Goal: Task Accomplishment & Management: Manage account settings

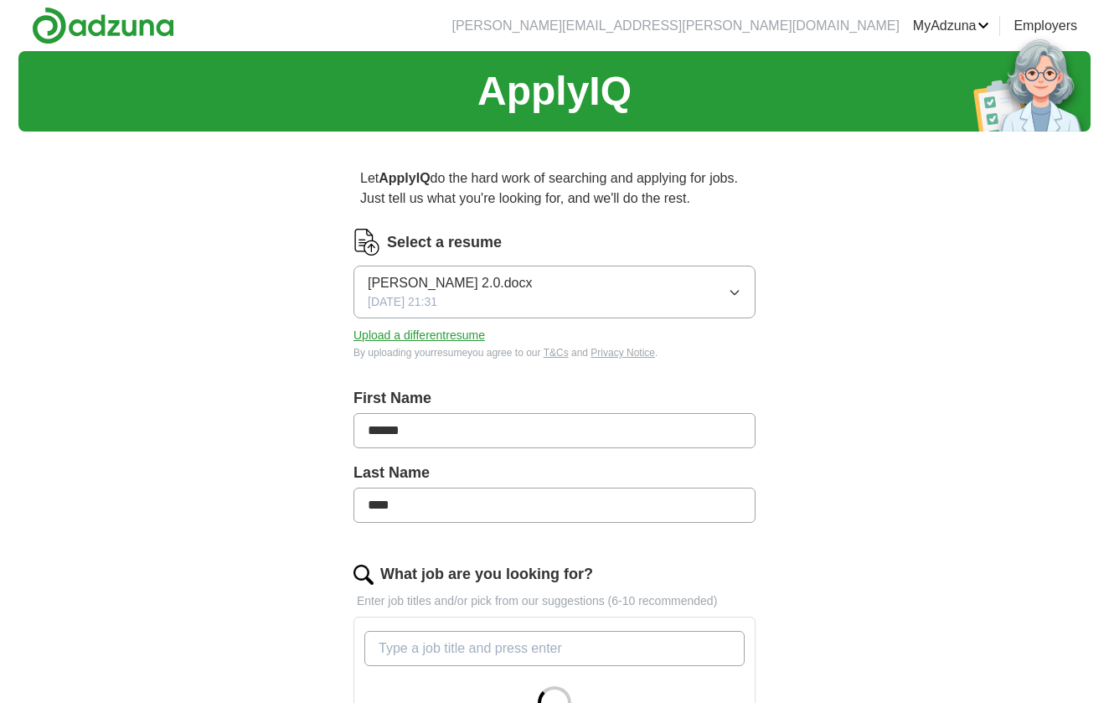
click at [517, 294] on button "[PERSON_NAME] 2.0.docx [DATE] 21:31" at bounding box center [554, 291] width 402 height 53
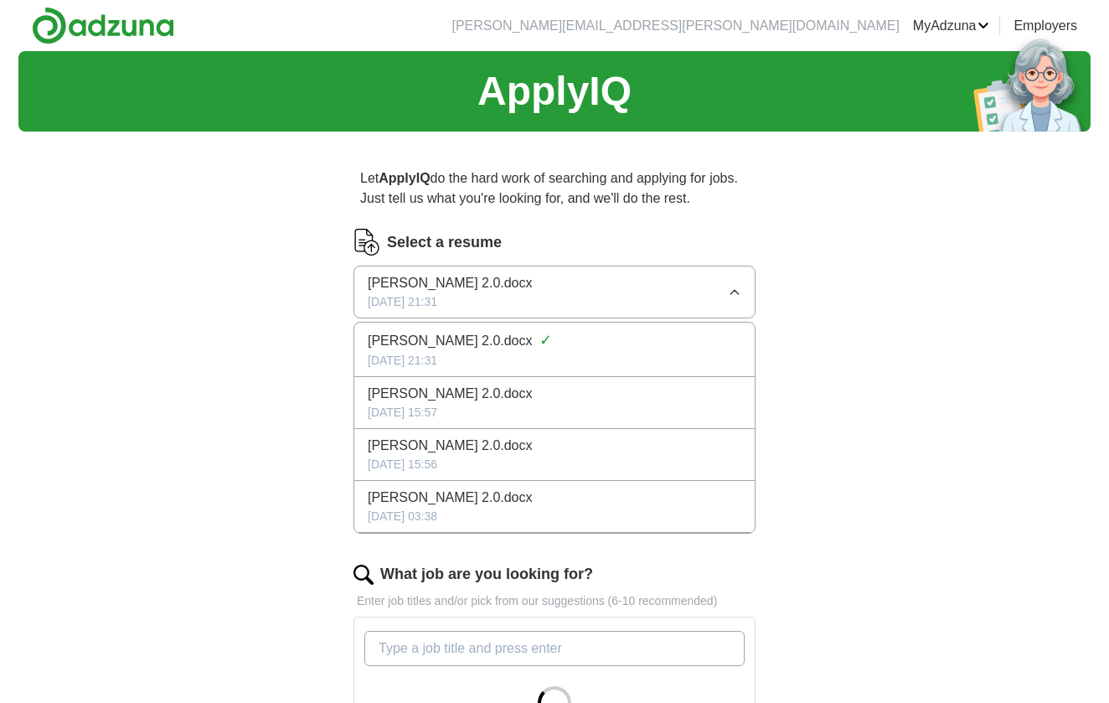
click at [518, 295] on button "[PERSON_NAME] 2.0.docx [DATE] 21:31" at bounding box center [554, 291] width 402 height 53
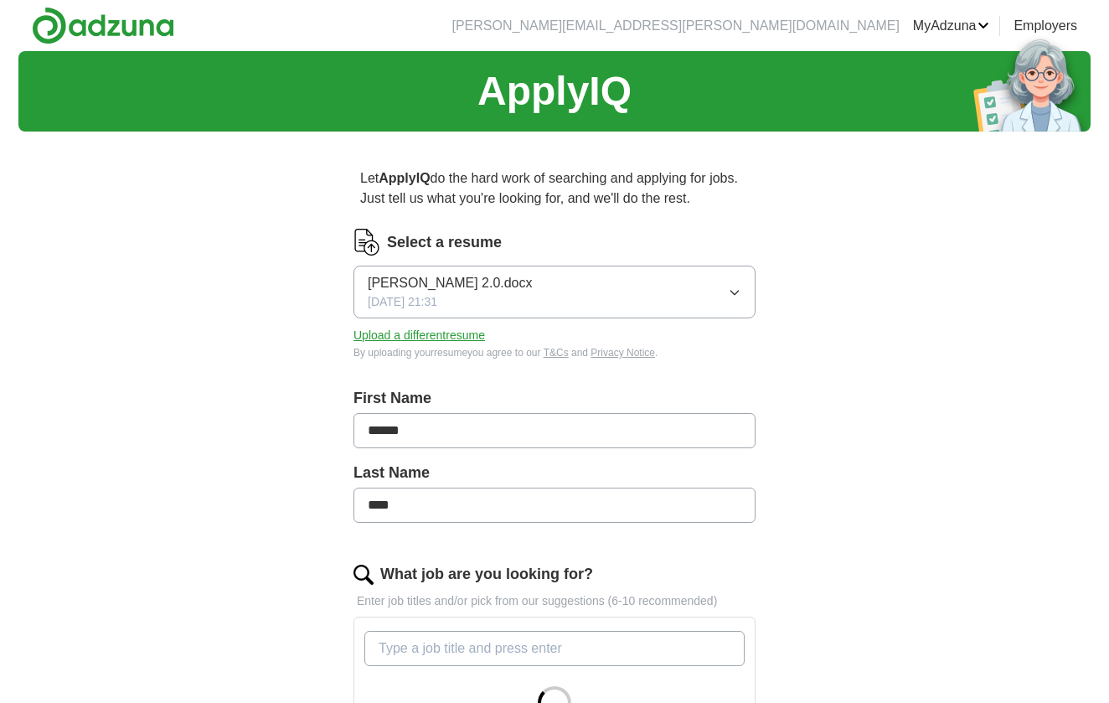
click at [934, 443] on div "ApplyIQ Let ApplyIQ do the hard work of searching and applying for jobs. Just t…" at bounding box center [554, 617] width 1072 height 1133
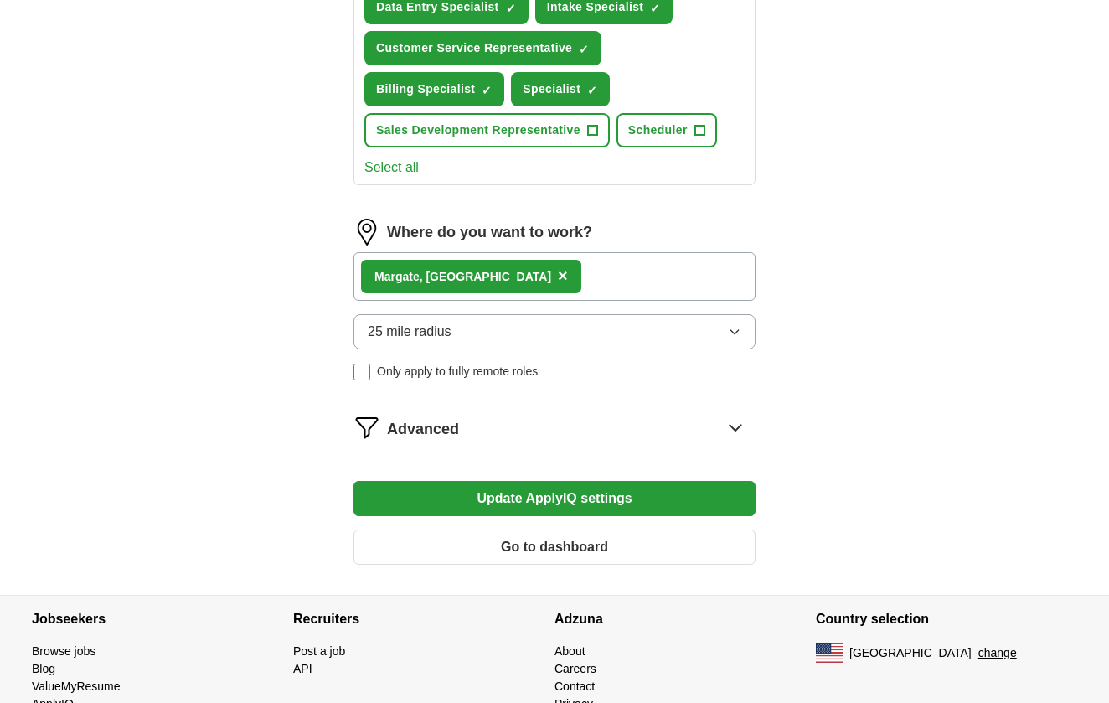
scroll to position [932, 0]
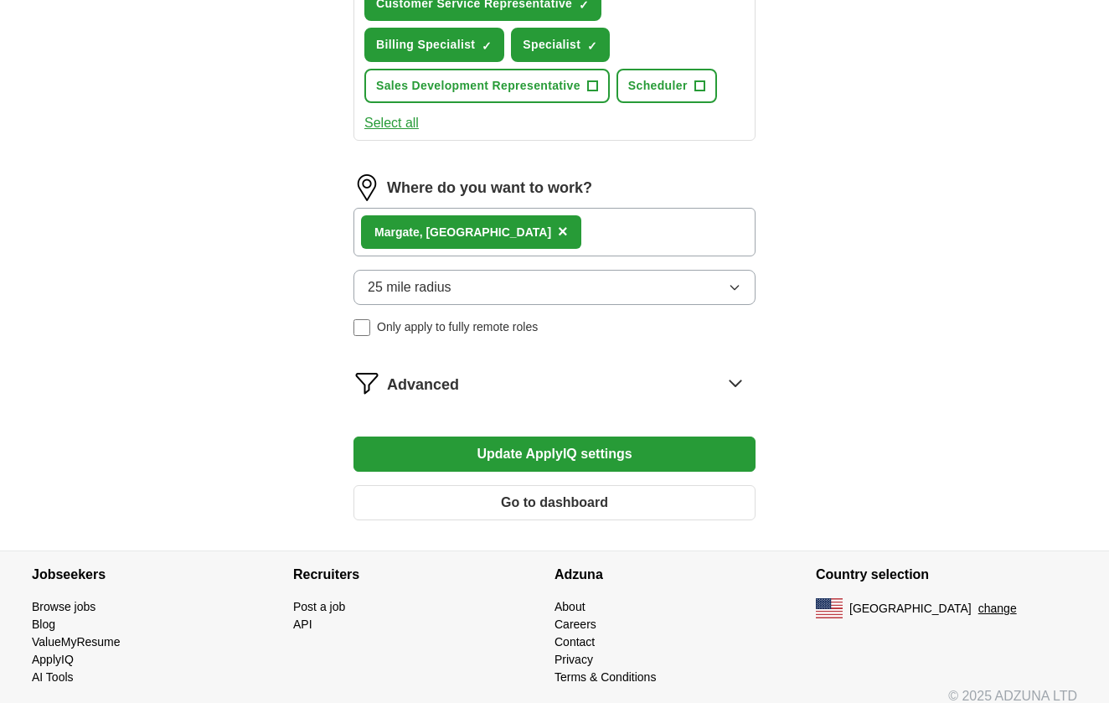
click at [486, 450] on button "Update ApplyIQ settings" at bounding box center [554, 453] width 402 height 35
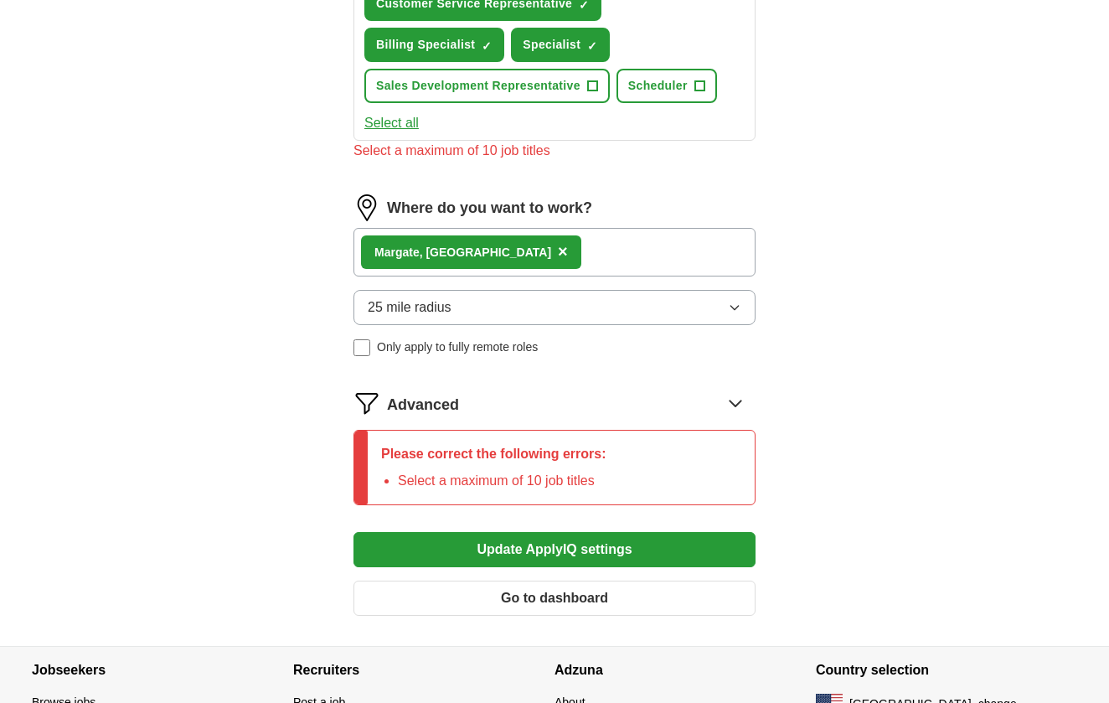
click at [598, 87] on span "+" at bounding box center [592, 85] width 11 height 11
click at [708, 90] on button "Scheduler +" at bounding box center [666, 86] width 100 height 34
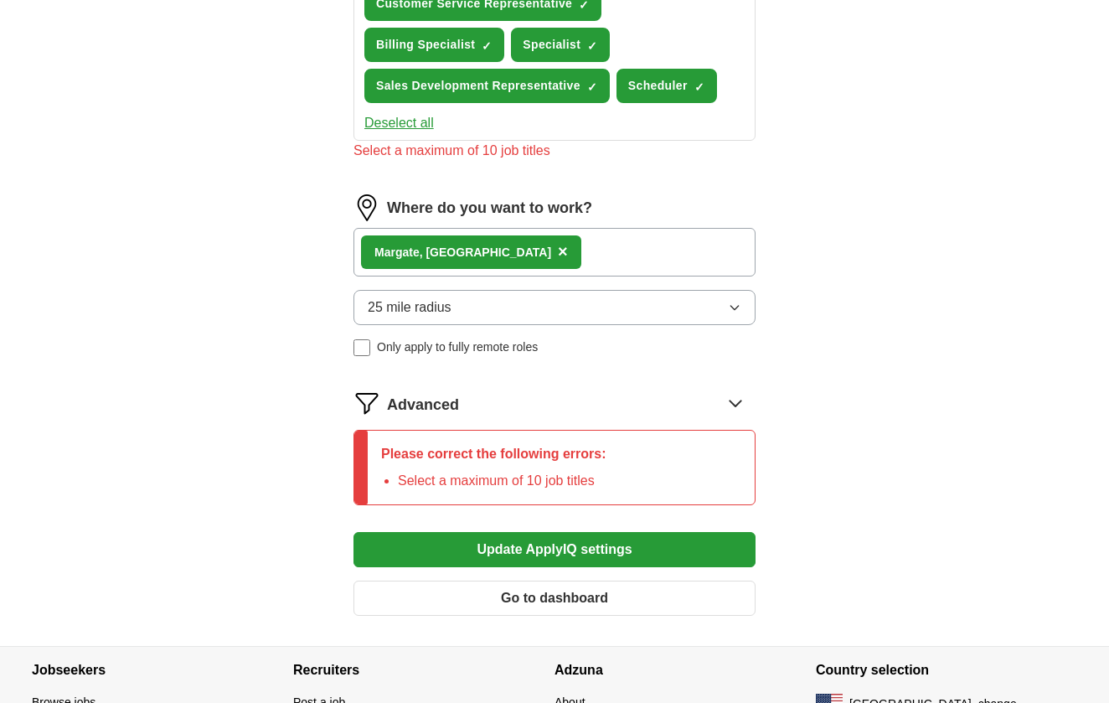
click at [605, 592] on button "Go to dashboard" at bounding box center [554, 597] width 402 height 35
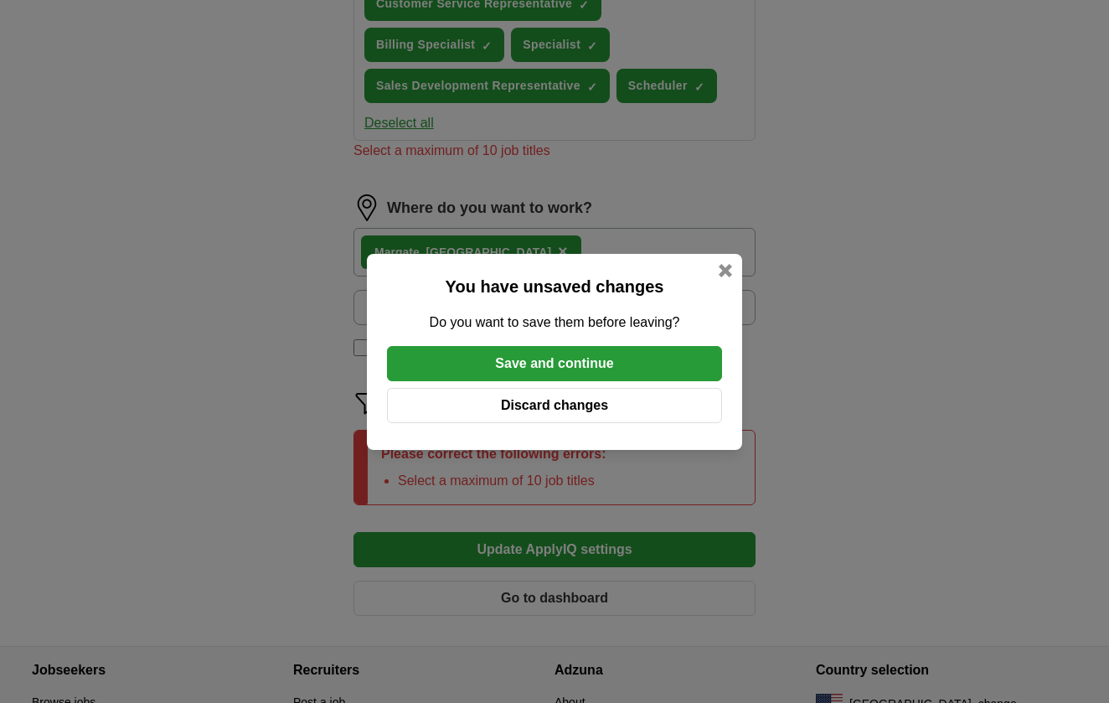
click at [614, 369] on button "Save and continue" at bounding box center [554, 363] width 335 height 35
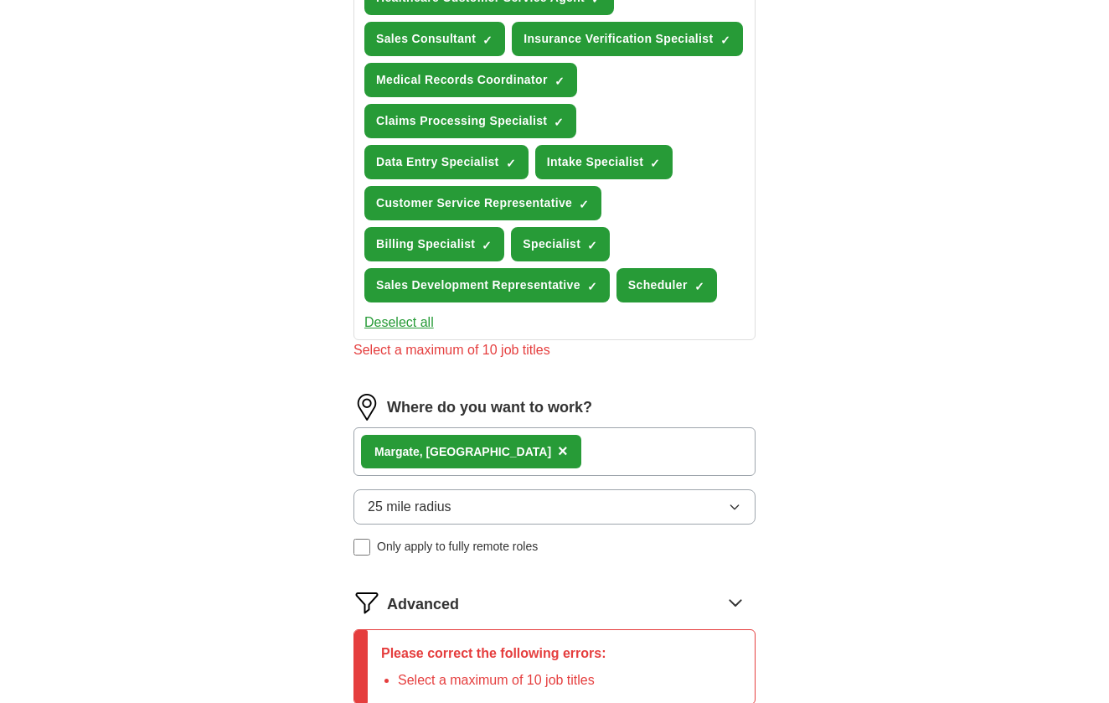
scroll to position [719, 0]
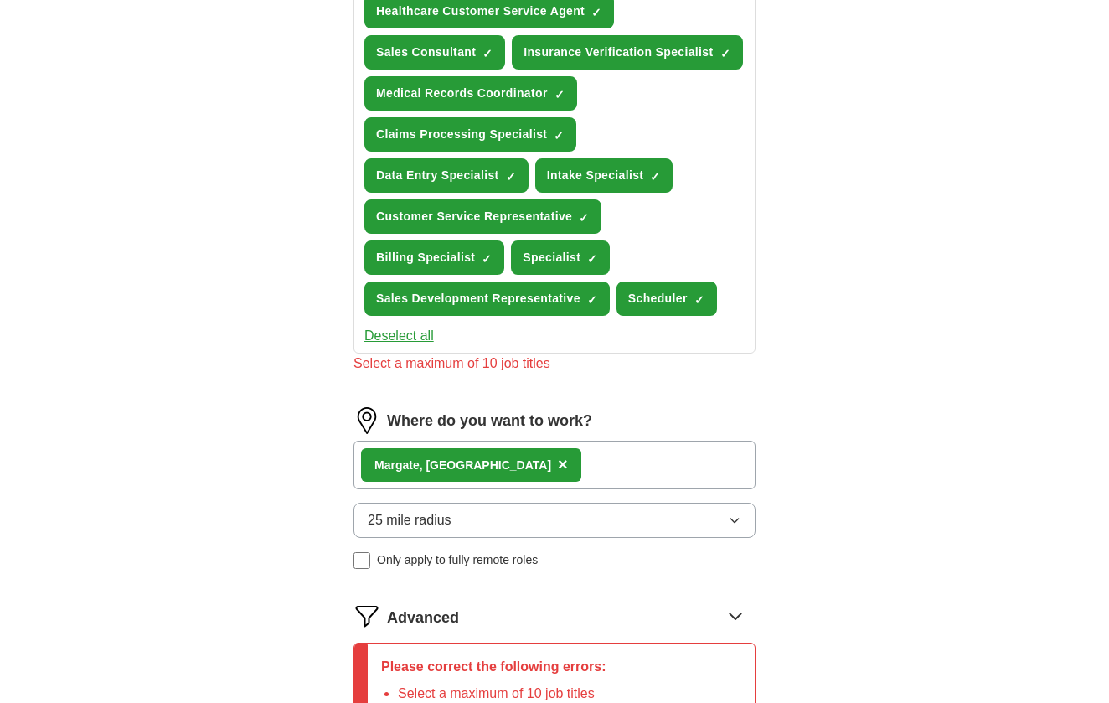
click at [651, 301] on span "Scheduler" at bounding box center [657, 299] width 59 height 18
click at [555, 300] on span "Sales Development Representative" at bounding box center [478, 299] width 204 height 18
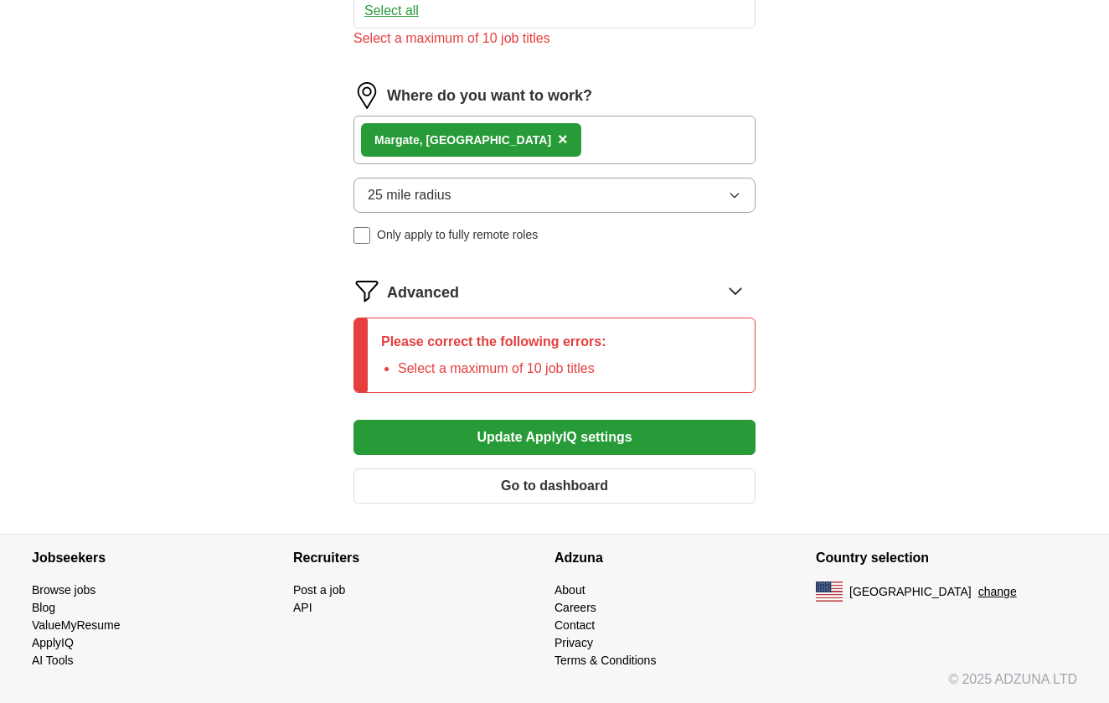
scroll to position [1044, 0]
click at [552, 450] on button "Update ApplyIQ settings" at bounding box center [554, 437] width 402 height 35
click at [598, 486] on button "Go to dashboard" at bounding box center [554, 485] width 402 height 35
